Goal: Check status: Check status

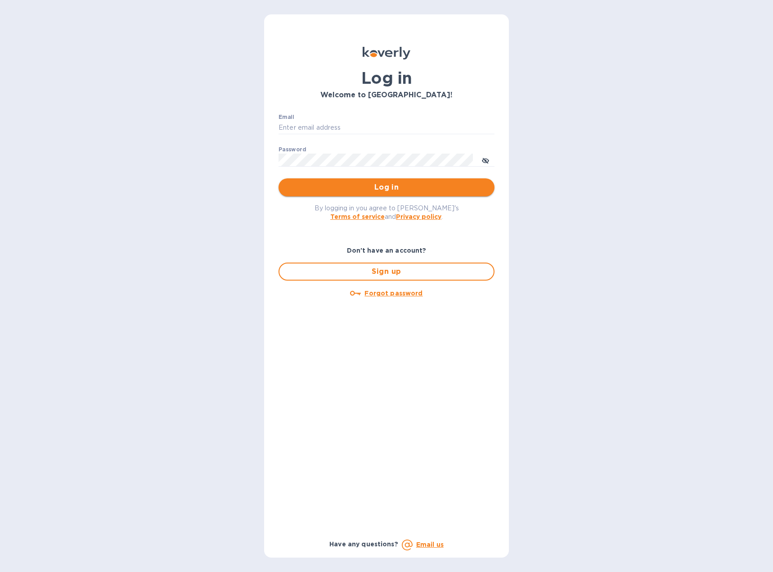
type input "[EMAIL_ADDRESS][DOMAIN_NAME]"
click at [387, 193] on button "Log in" at bounding box center [387, 187] width 216 height 18
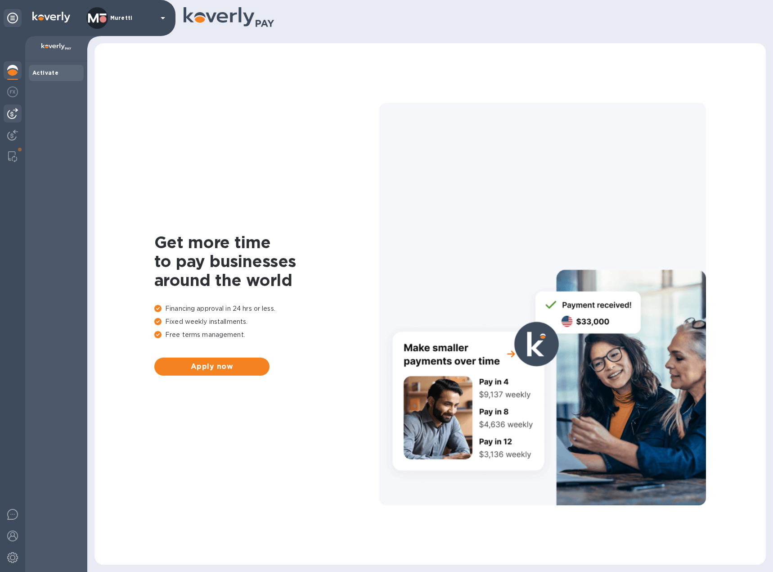
click at [12, 109] on img at bounding box center [12, 113] width 11 height 11
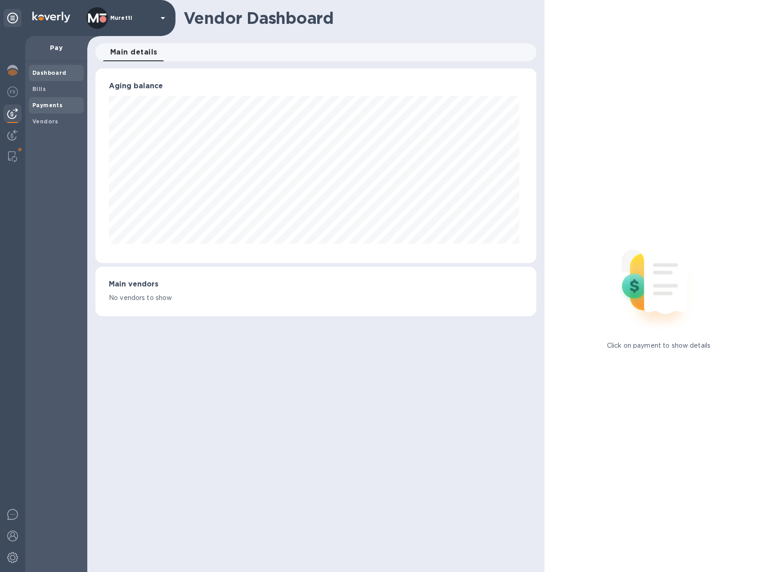
click at [43, 106] on b "Payments" at bounding box center [47, 105] width 30 height 7
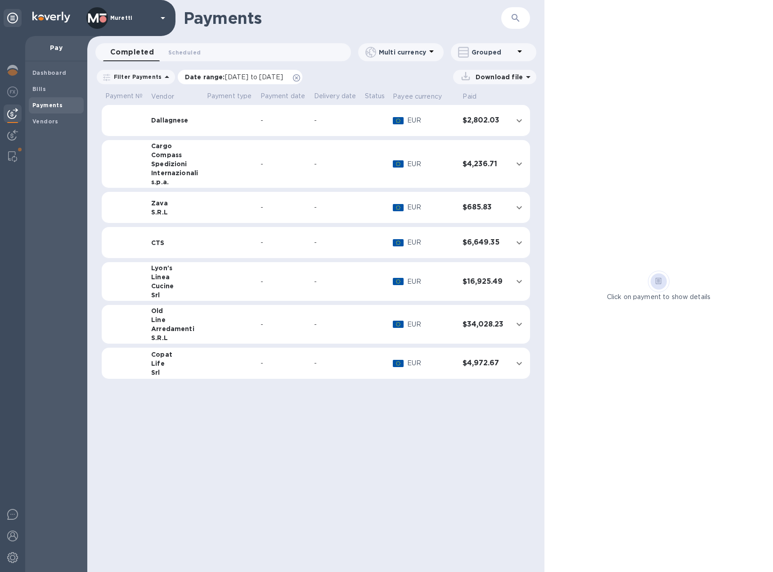
click at [300, 77] on icon at bounding box center [296, 77] width 7 height 7
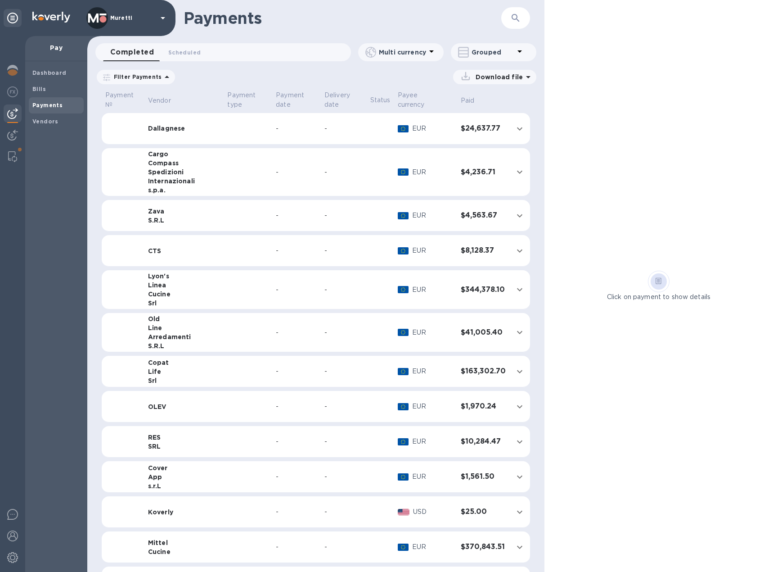
click at [165, 77] on icon at bounding box center [167, 77] width 5 height 2
click at [158, 109] on p "Date range" at bounding box center [157, 113] width 99 height 9
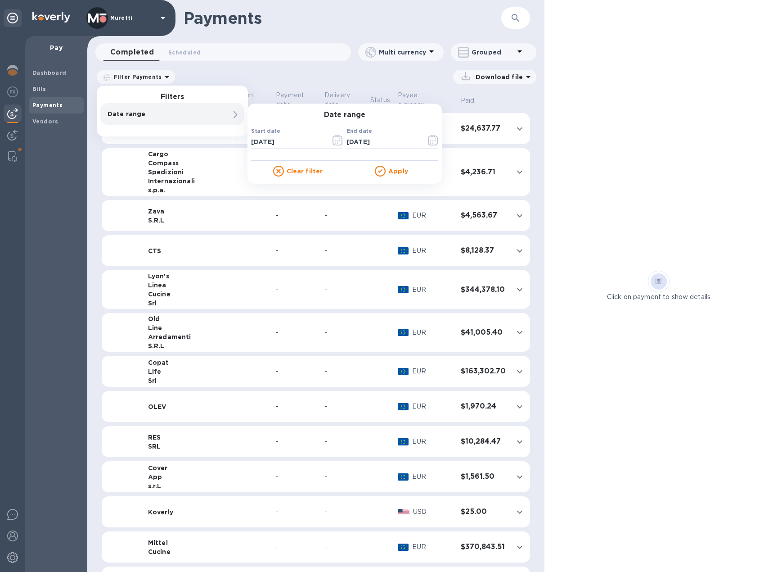
click at [158, 109] on p "Date range" at bounding box center [157, 113] width 99 height 9
click at [289, 142] on input "09/29/2025" at bounding box center [287, 142] width 72 height 14
click at [290, 142] on input "09/29/2025" at bounding box center [287, 142] width 72 height 14
click at [299, 141] on input "09/29/2025" at bounding box center [287, 142] width 72 height 14
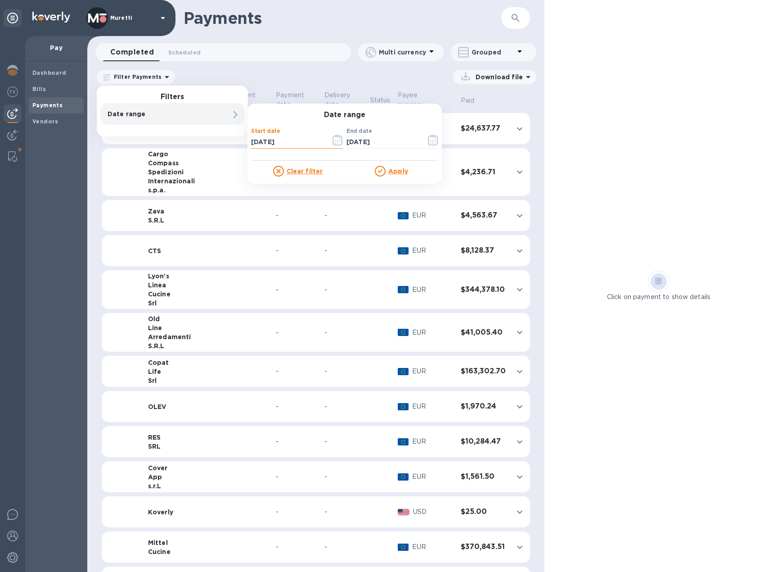
click at [299, 141] on input "09/29/2025" at bounding box center [287, 142] width 72 height 14
click at [338, 140] on icon "button" at bounding box center [338, 140] width 10 height 11
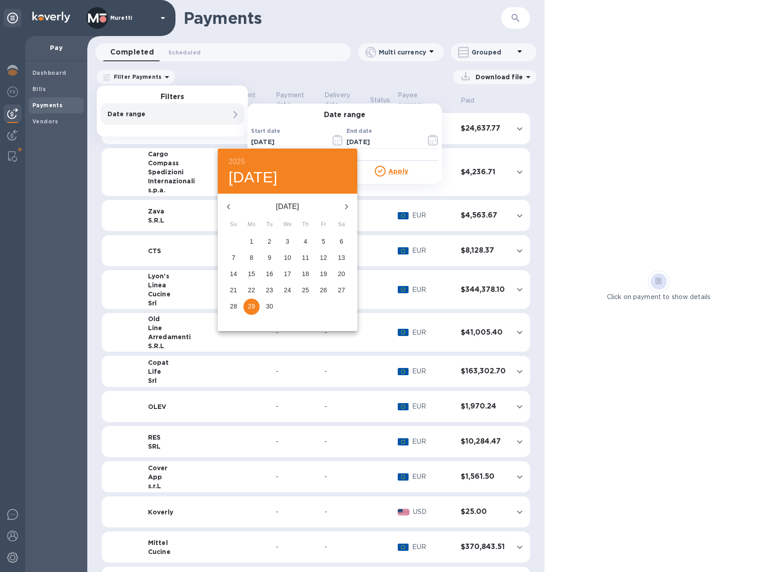
click at [231, 207] on icon "button" at bounding box center [228, 206] width 11 height 11
click at [234, 240] on p "1" at bounding box center [234, 241] width 4 height 9
type input "06/01/2025"
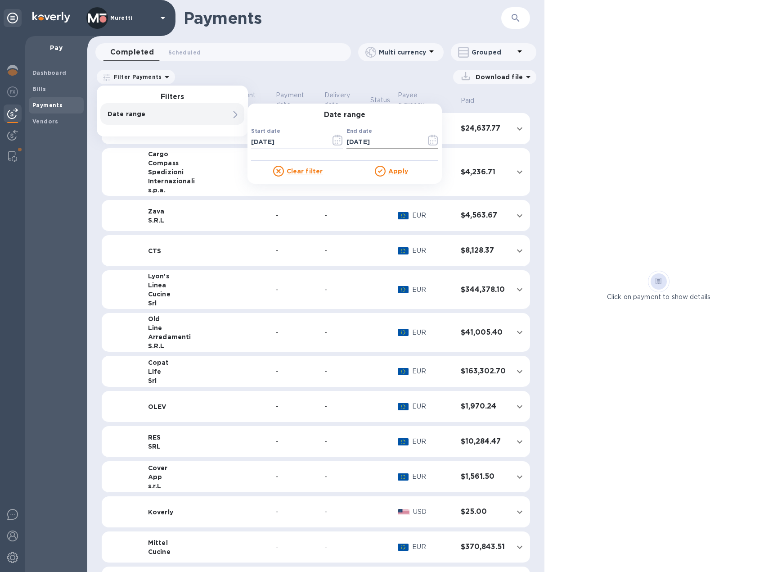
click at [384, 140] on input "09/29/2025" at bounding box center [383, 142] width 72 height 14
click at [432, 140] on icon "button" at bounding box center [433, 140] width 10 height 11
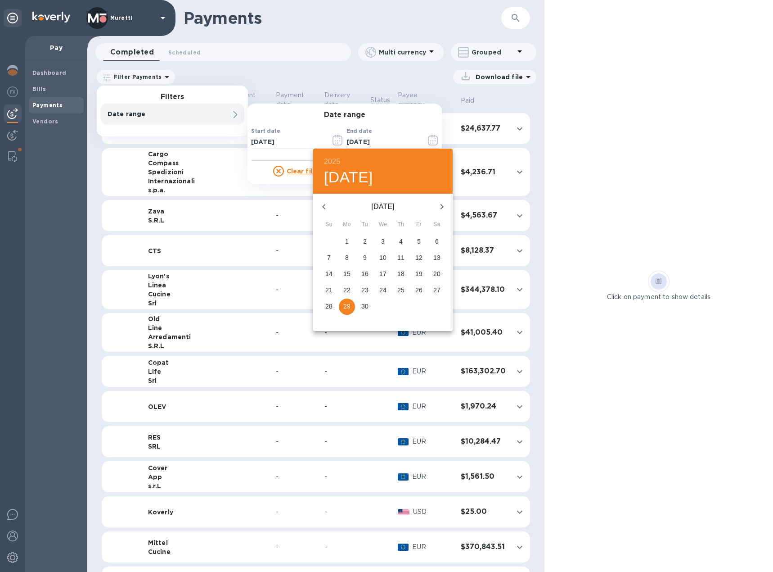
click at [327, 210] on icon "button" at bounding box center [324, 206] width 11 height 11
click at [404, 311] on p "31" at bounding box center [401, 306] width 7 height 9
type input "07/31/2025"
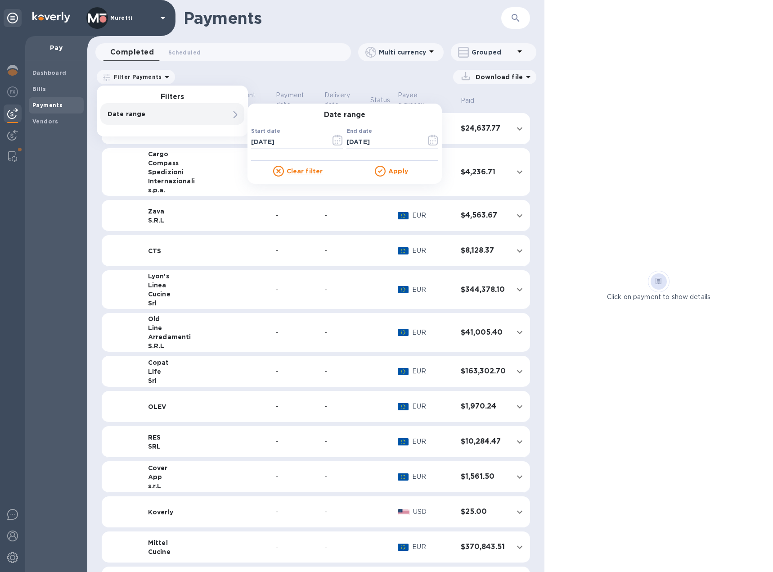
click at [396, 173] on u "Apply" at bounding box center [399, 170] width 20 height 7
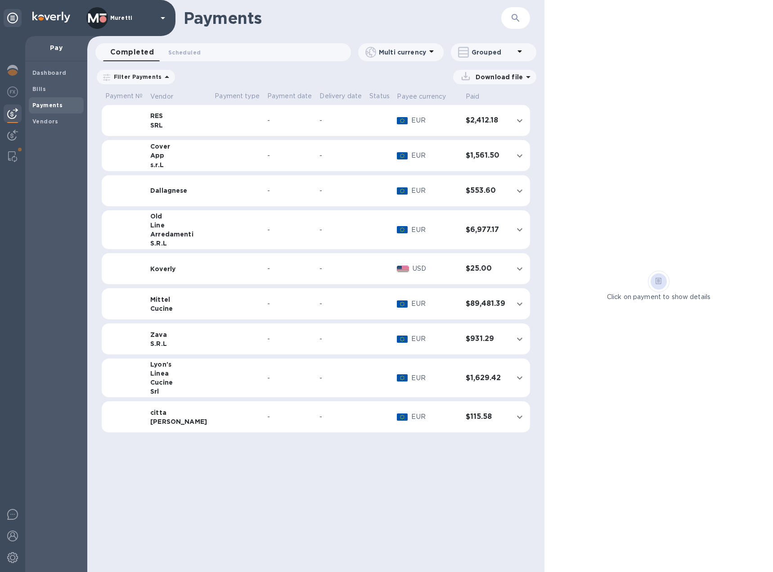
click at [181, 307] on div "Cucine" at bounding box center [178, 308] width 57 height 9
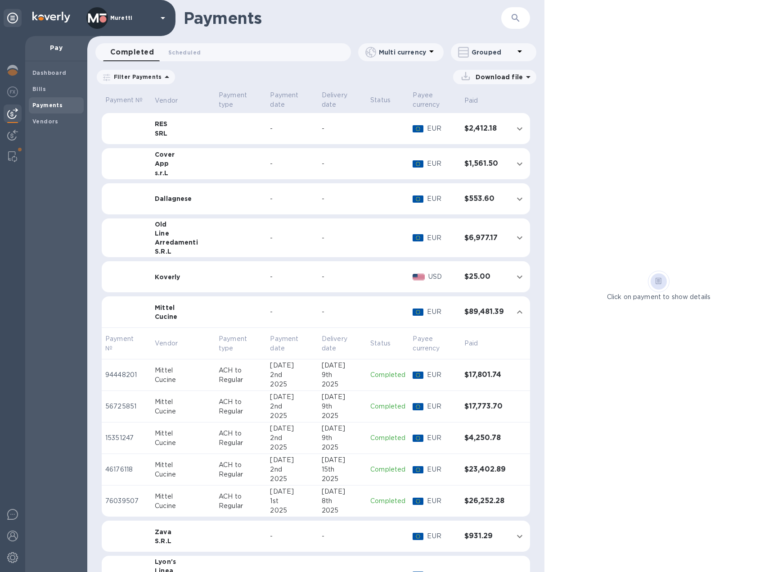
click at [337, 469] on div "15th" at bounding box center [342, 469] width 41 height 9
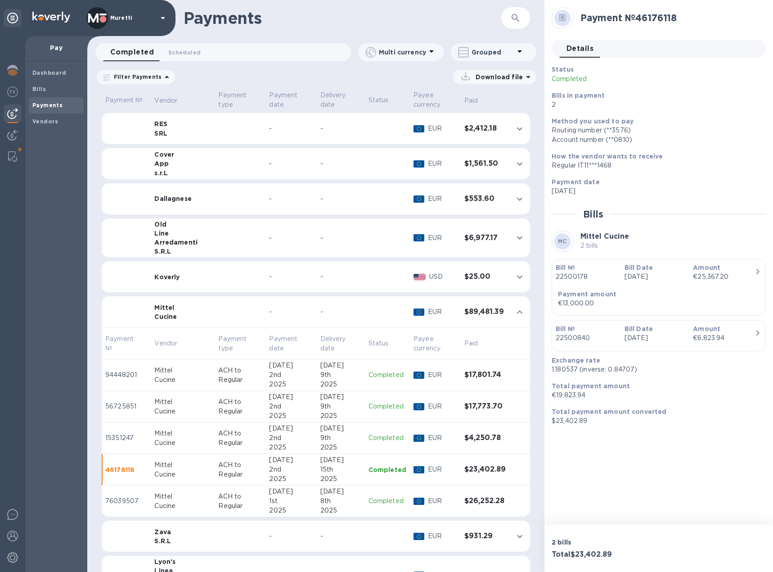
click at [0, 0] on icon at bounding box center [0, 0] width 0 height 0
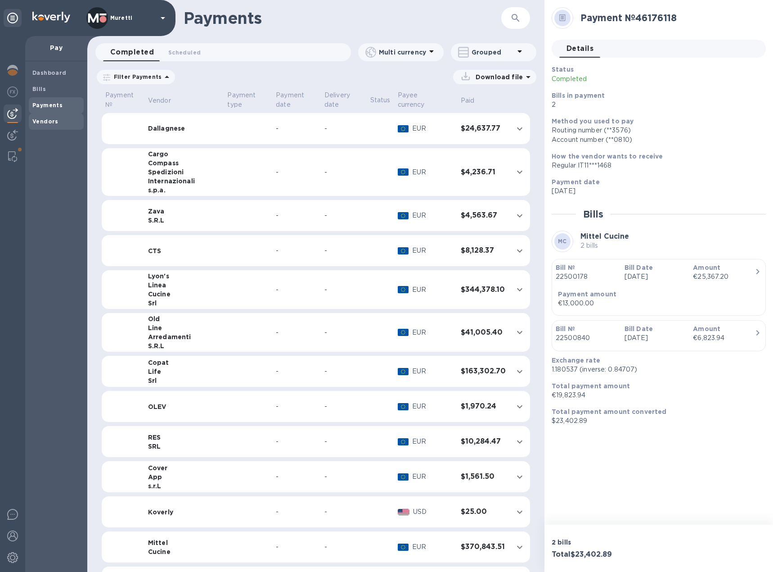
click at [44, 119] on b "Vendors" at bounding box center [45, 121] width 26 height 7
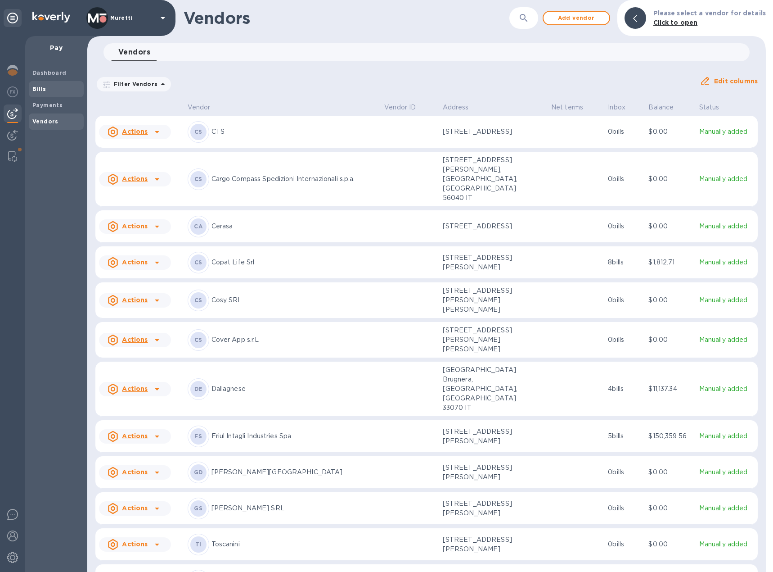
click at [47, 90] on span "Bills" at bounding box center [56, 89] width 48 height 9
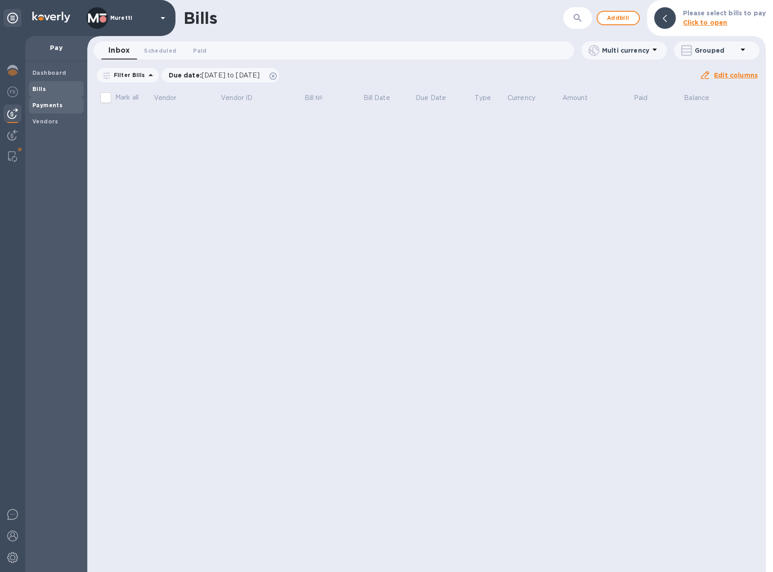
click at [46, 102] on b "Payments" at bounding box center [47, 105] width 30 height 7
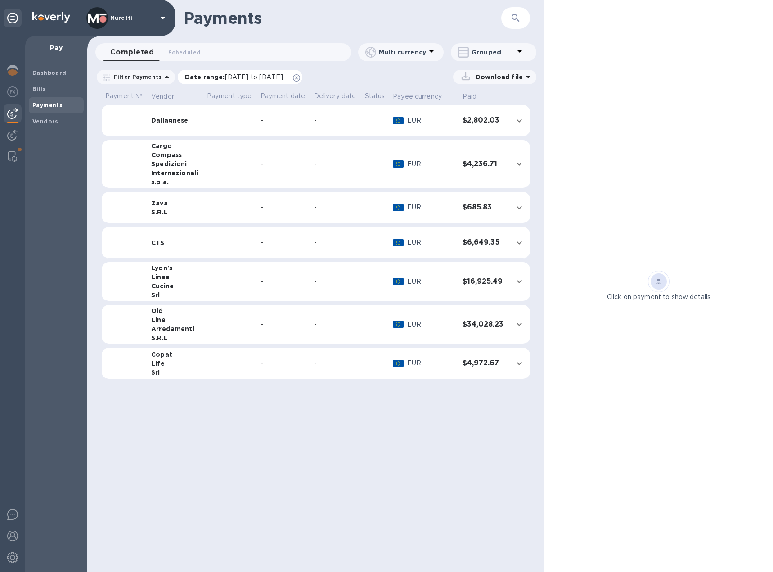
click at [300, 77] on icon at bounding box center [296, 77] width 7 height 7
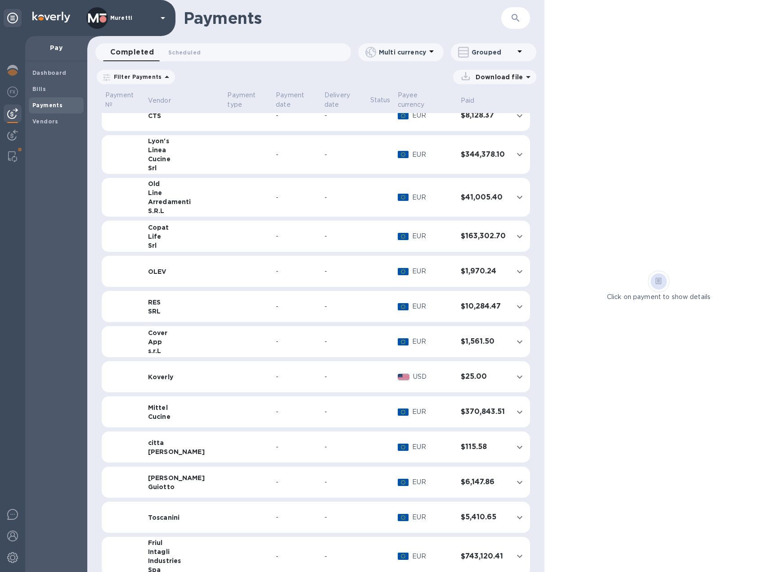
click at [171, 403] on div "Mittel" at bounding box center [184, 407] width 72 height 9
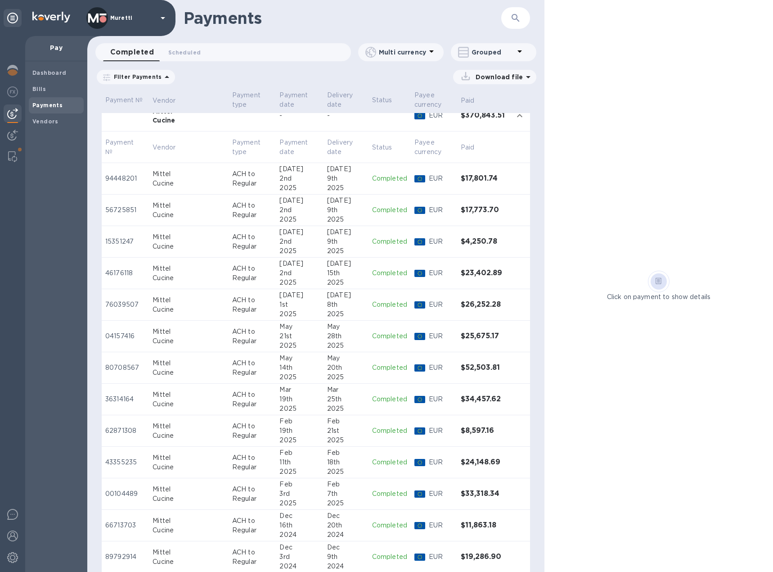
scroll to position [413, 0]
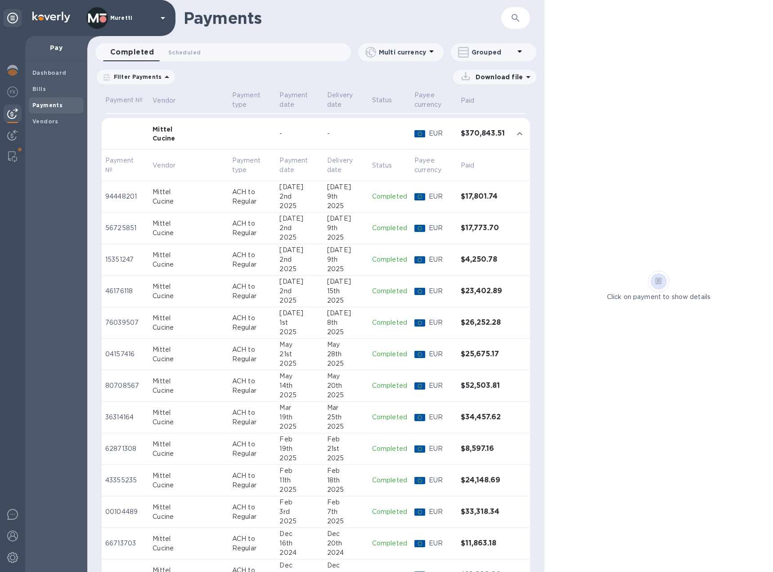
click at [475, 295] on h3 "$23,402.89" at bounding box center [483, 291] width 45 height 9
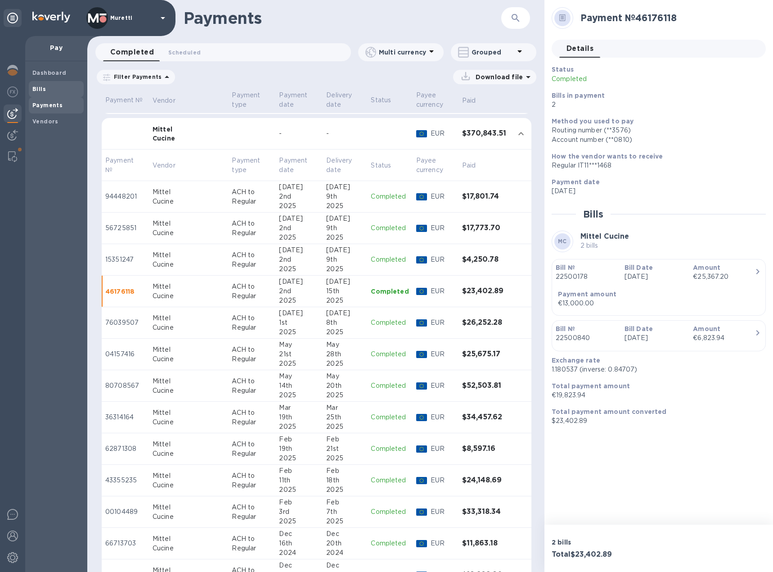
click at [56, 87] on span "Bills" at bounding box center [56, 89] width 48 height 9
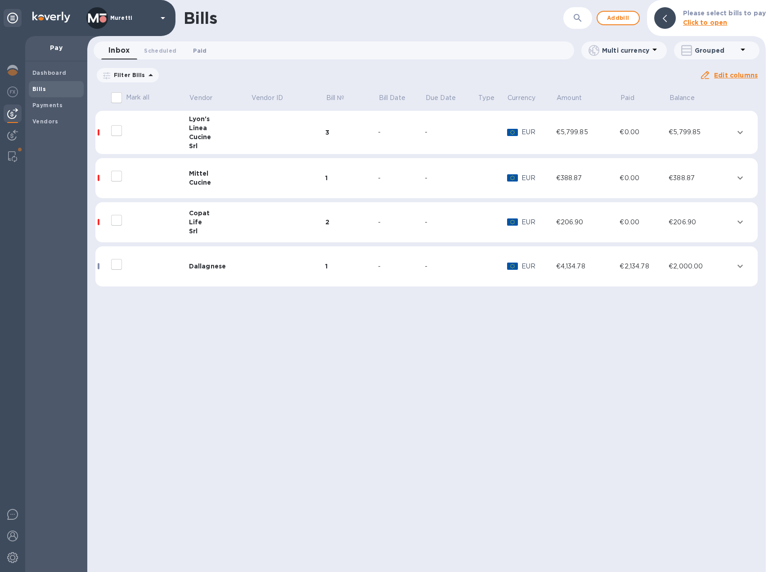
click at [201, 52] on span "Paid 0" at bounding box center [200, 50] width 14 height 9
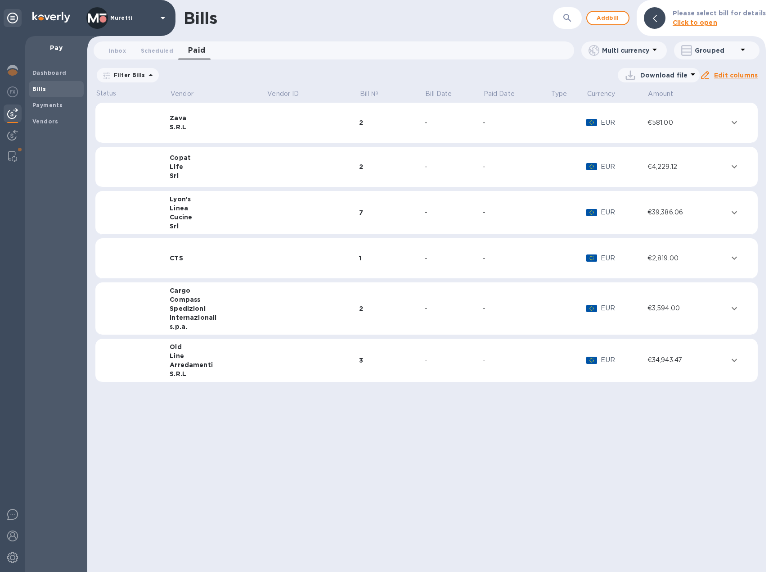
click at [0, 0] on icon at bounding box center [0, 0] width 0 height 0
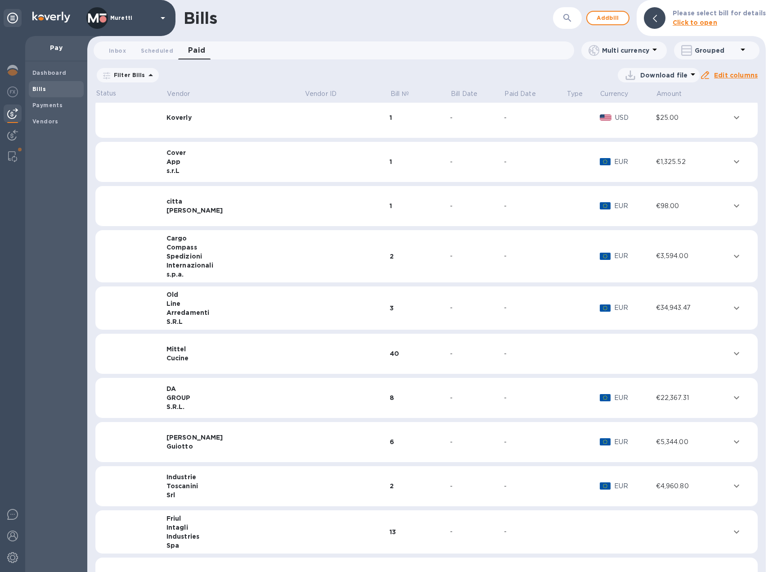
scroll to position [270, 0]
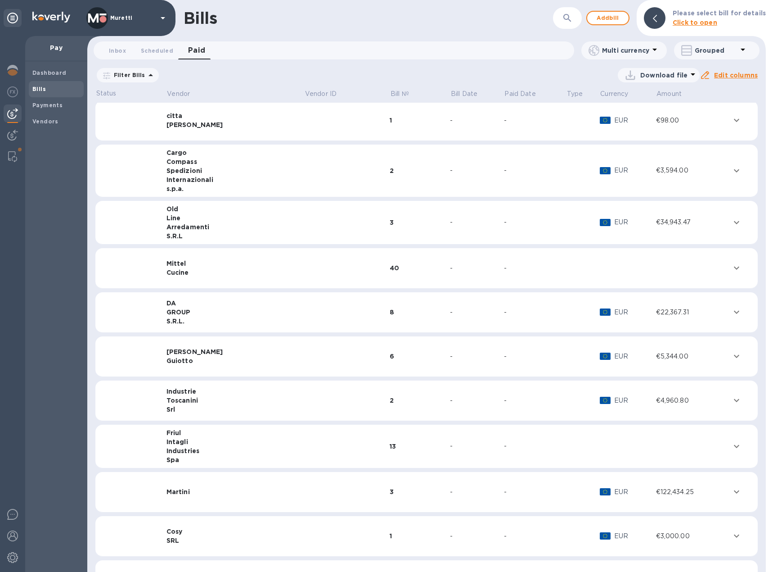
click at [206, 271] on div "Cucine" at bounding box center [236, 272] width 138 height 9
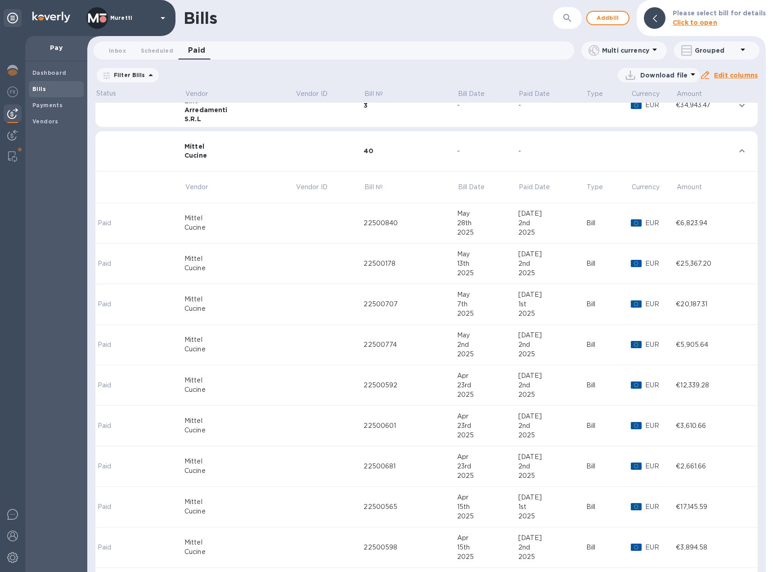
scroll to position [405, 0]
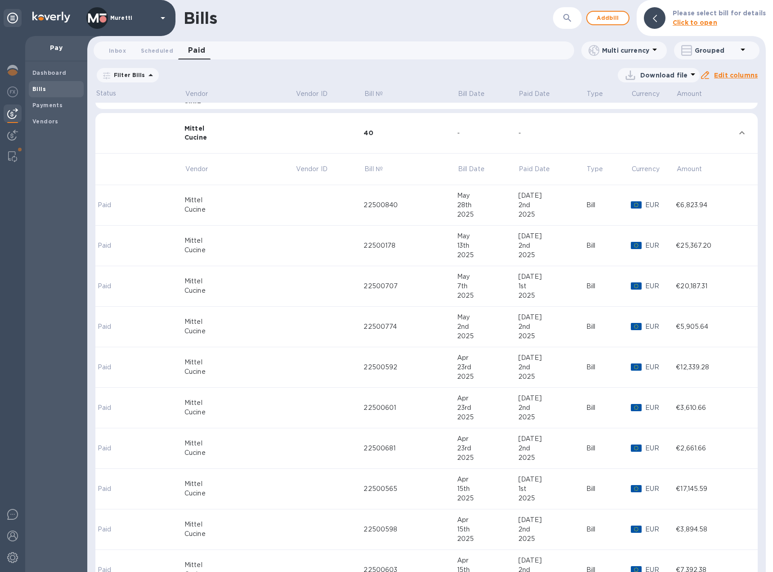
click at [370, 242] on div "22500178" at bounding box center [411, 245] width 94 height 9
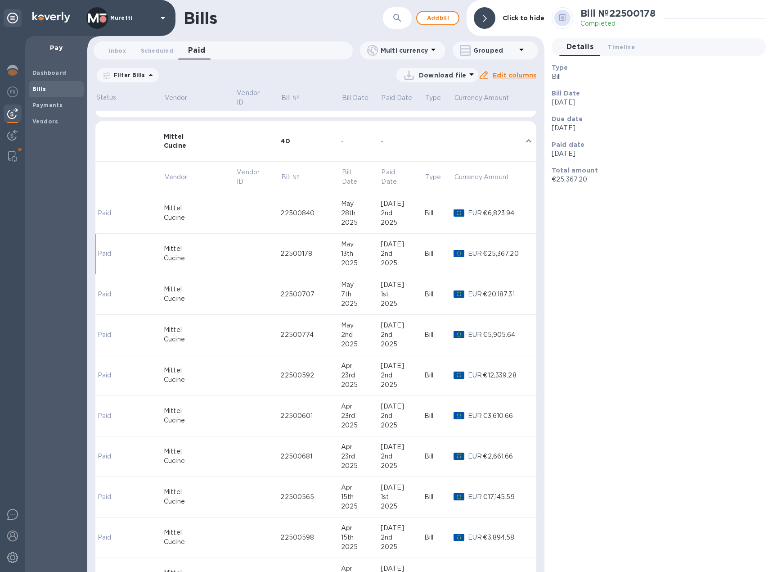
scroll to position [405, 0]
click at [755, 226] on icon at bounding box center [754, 225] width 7 height 4
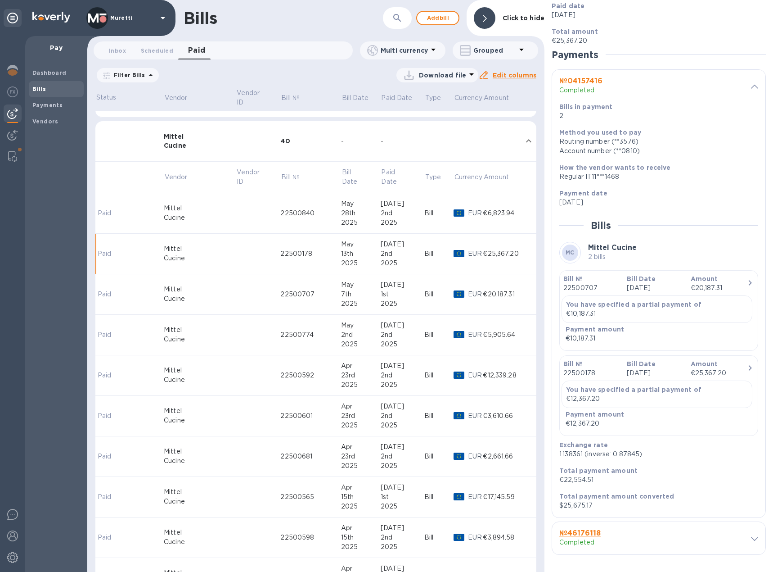
scroll to position [140, 0]
click at [283, 208] on div "22500840" at bounding box center [310, 212] width 60 height 9
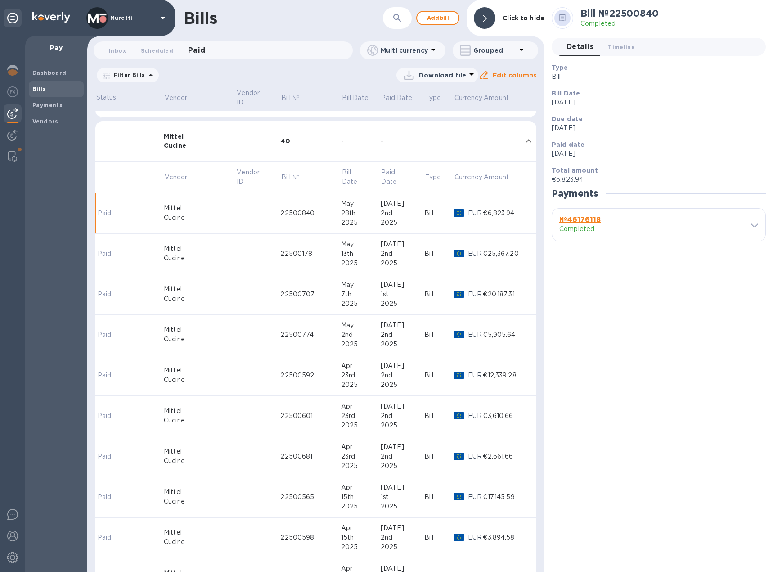
click at [659, 220] on div "№ 46176118 Completed" at bounding box center [651, 225] width 186 height 22
click at [763, 227] on div "№ 46176118 Completed" at bounding box center [658, 224] width 213 height 32
click at [280, 250] on td "22500178" at bounding box center [310, 254] width 60 height 41
click at [756, 226] on icon at bounding box center [754, 225] width 7 height 4
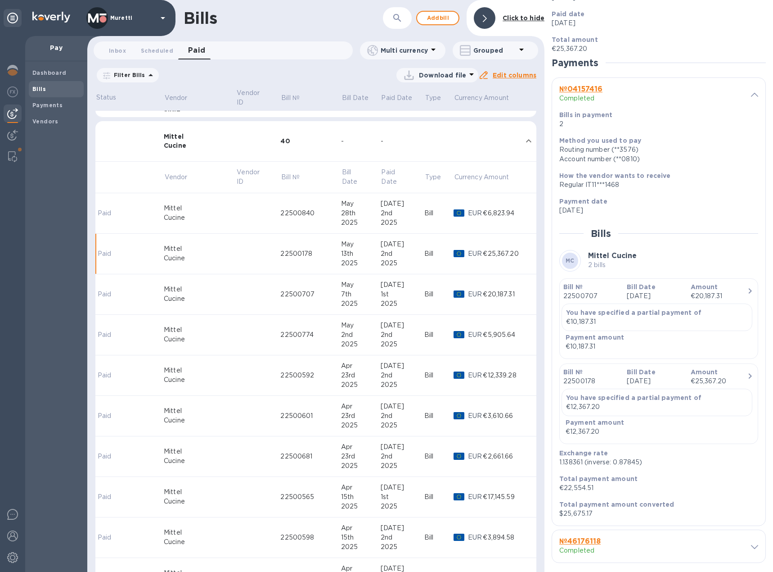
scroll to position [140, 0]
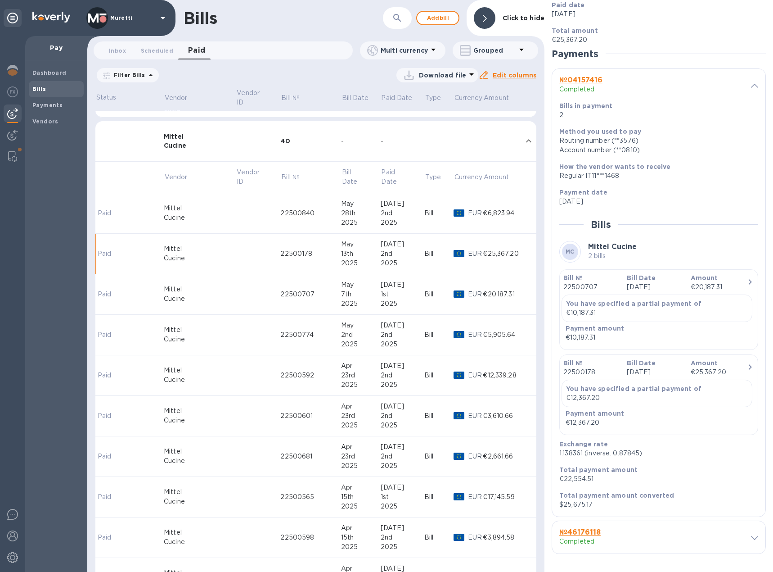
click at [751, 537] on icon at bounding box center [754, 538] width 7 height 4
